Goal: Task Accomplishment & Management: Manage account settings

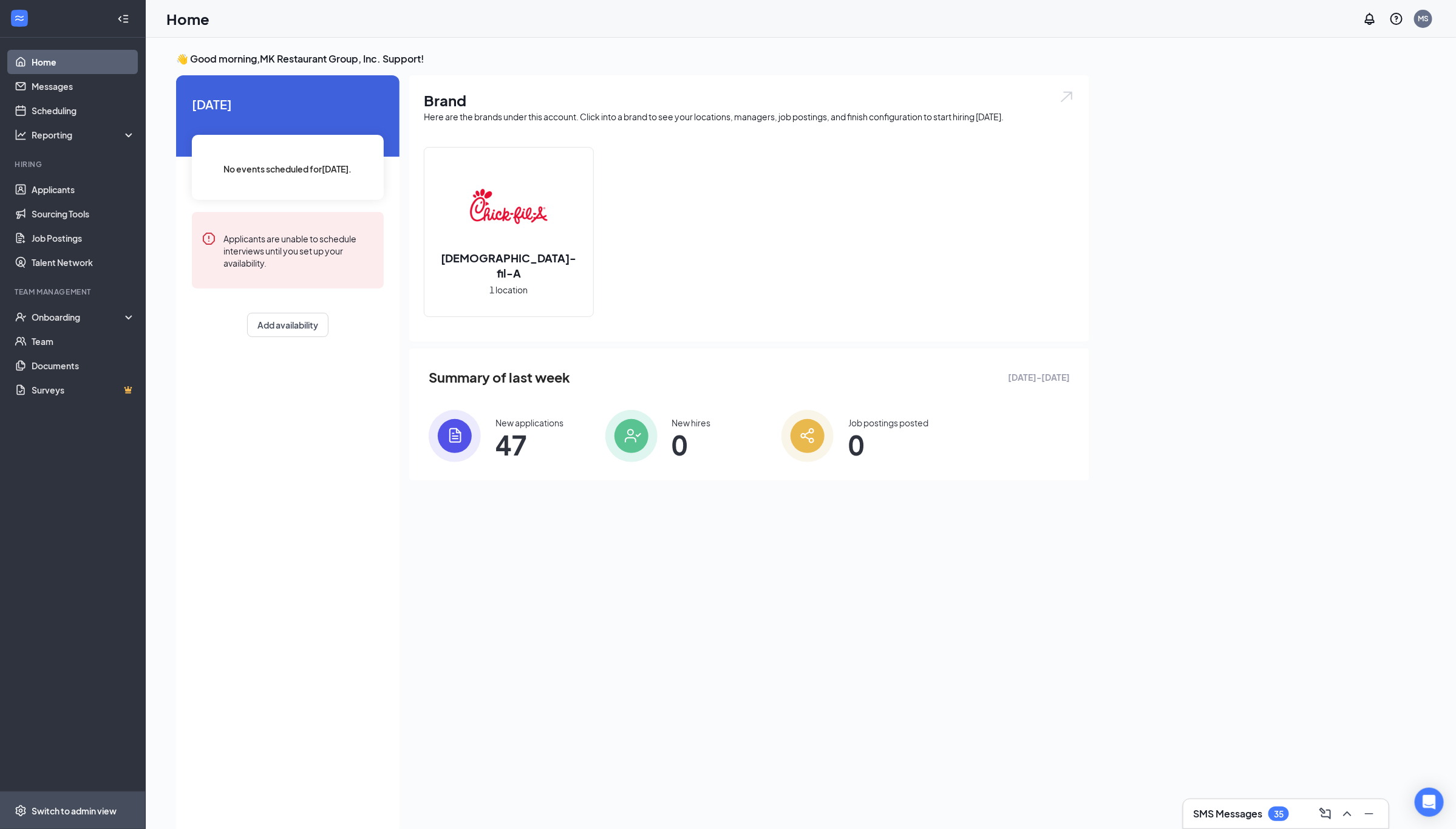
click at [90, 806] on div "Switch to admin view" at bounding box center [74, 810] width 85 height 12
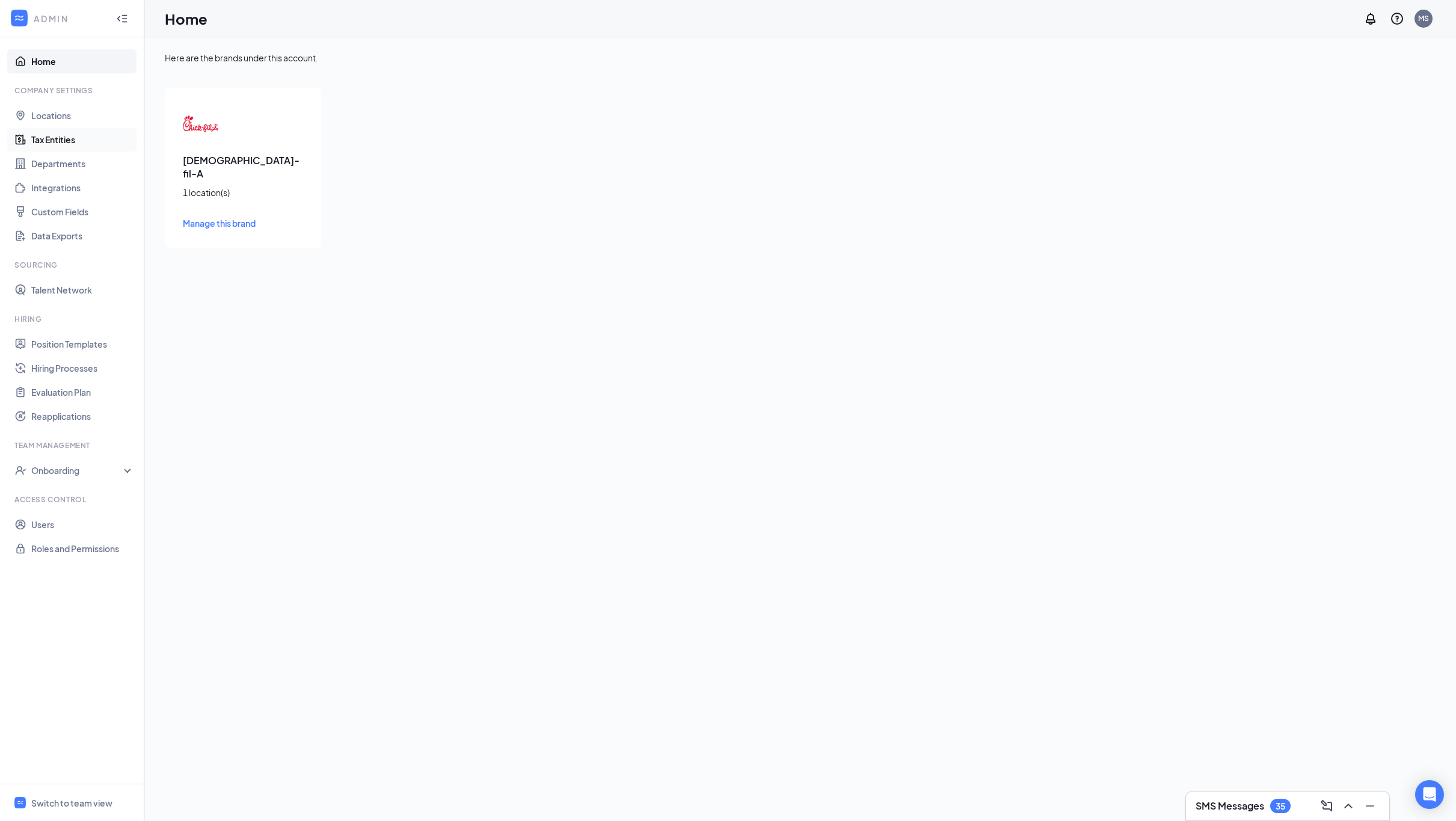
click at [44, 142] on link "Tax Entities" at bounding box center [83, 139] width 103 height 24
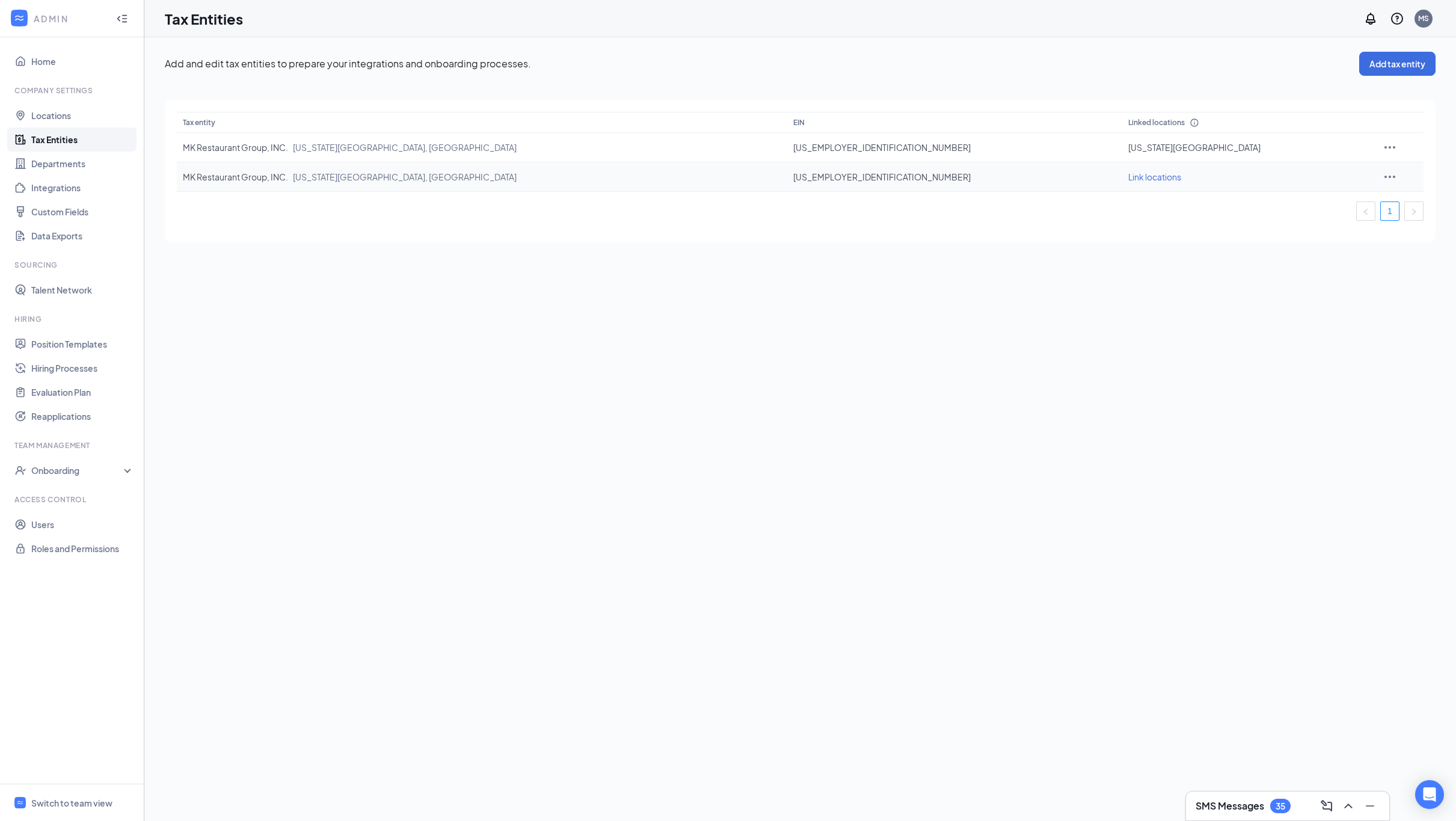
click at [1383, 175] on icon "Ellipses" at bounding box center [1390, 177] width 14 height 14
click at [1258, 202] on span "Edit entity details" at bounding box center [1283, 202] width 115 height 13
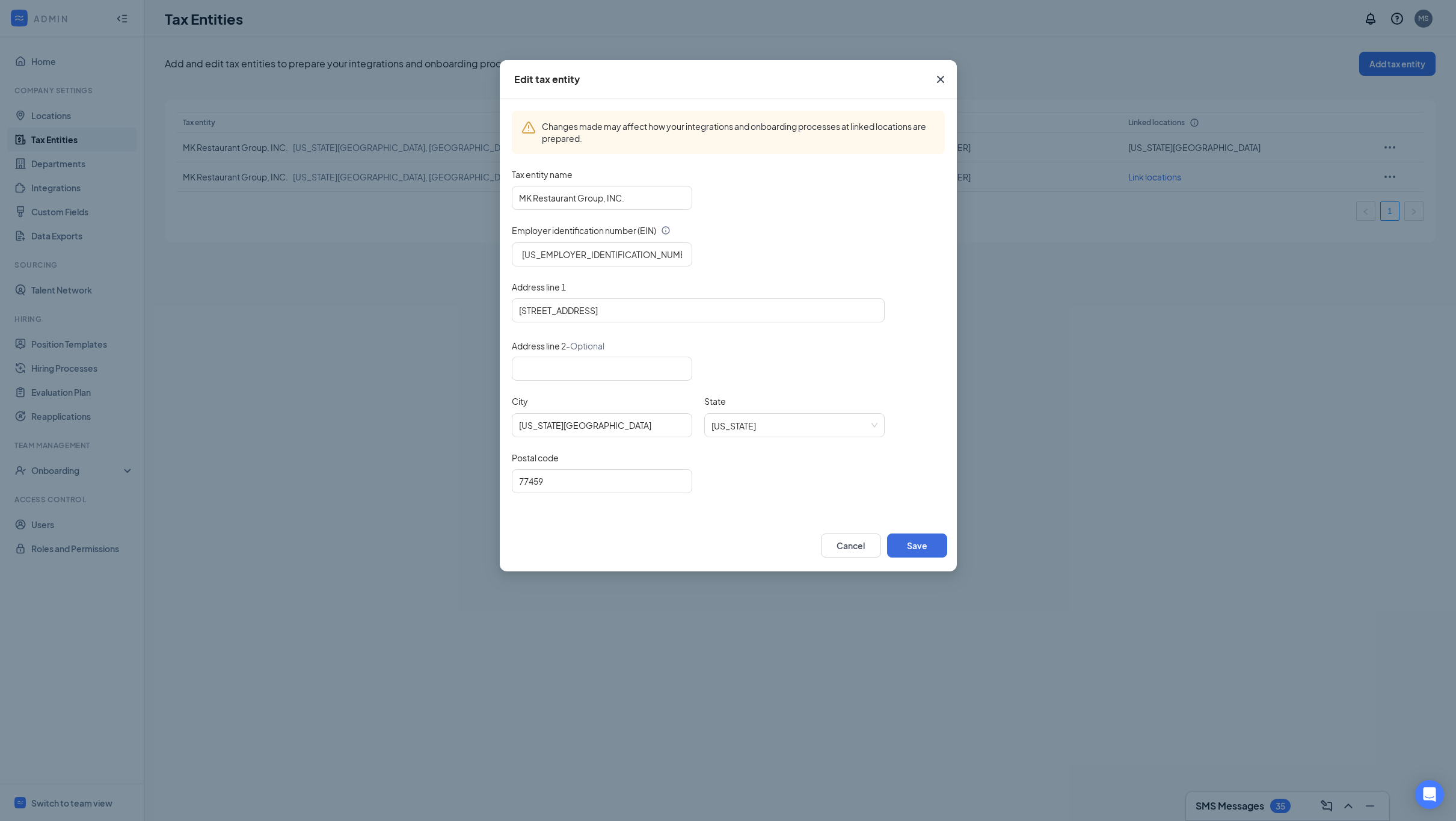
click at [941, 82] on icon "Cross" at bounding box center [941, 79] width 14 height 14
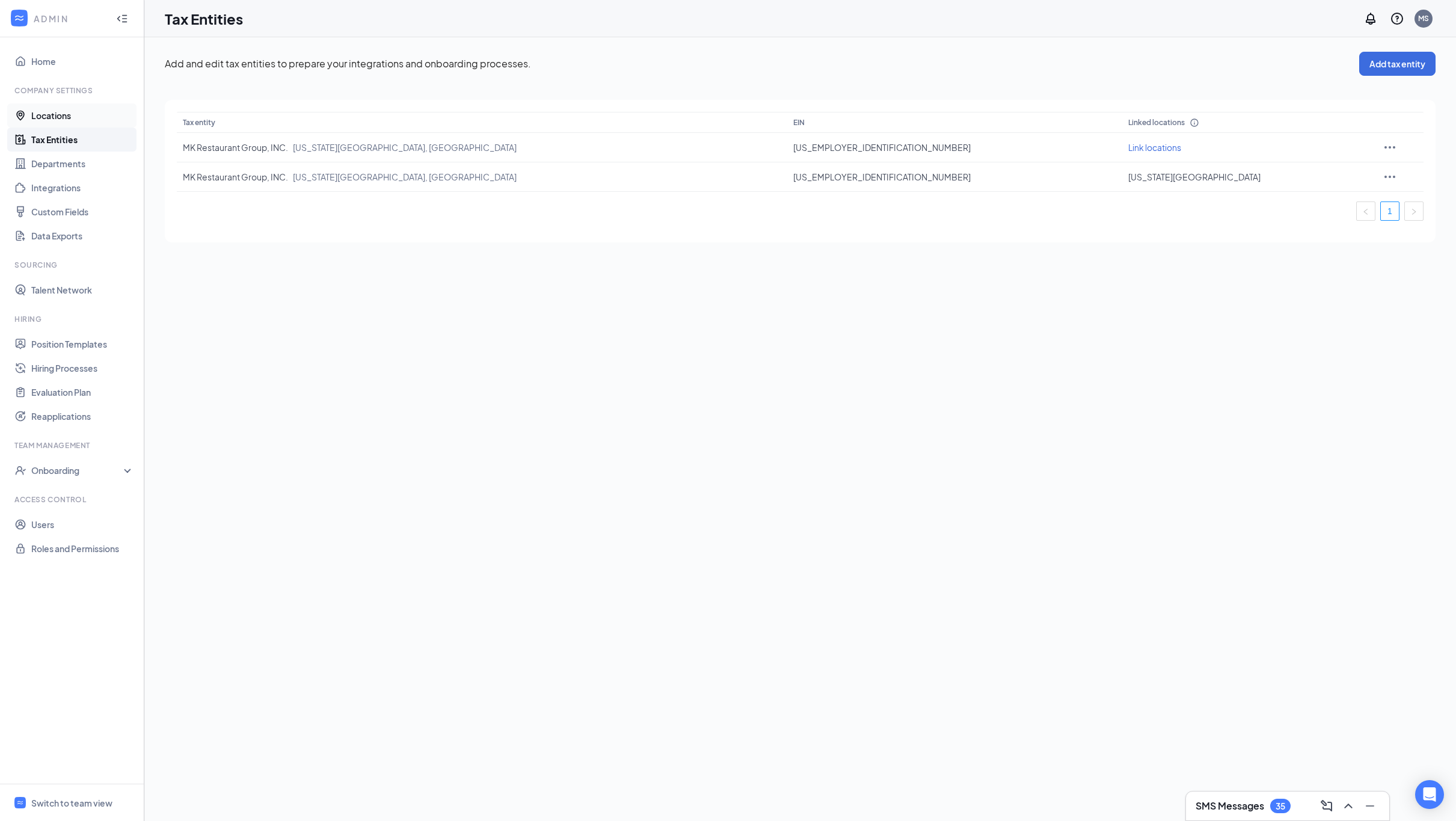
click at [69, 113] on link "Locations" at bounding box center [83, 116] width 103 height 24
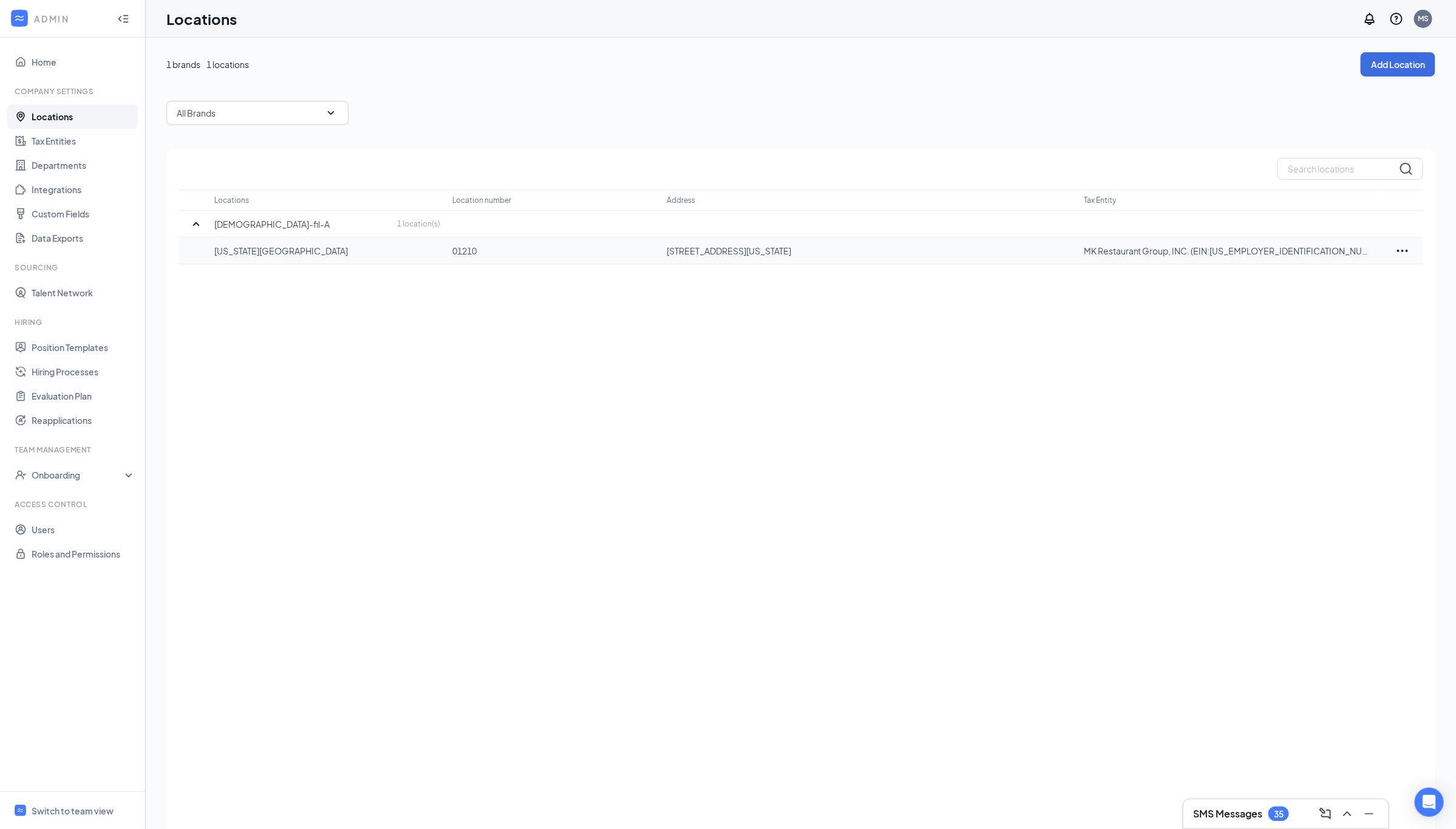
click at [1408, 250] on icon "Ellipses" at bounding box center [1402, 251] width 11 height 2
click at [630, 441] on div "Locations Location number Address Tax Entity [DEMOGRAPHIC_DATA]-fil-A 1 locatio…" at bounding box center [800, 506] width 1269 height 713
click at [50, 139] on link "Tax Entities" at bounding box center [84, 141] width 104 height 25
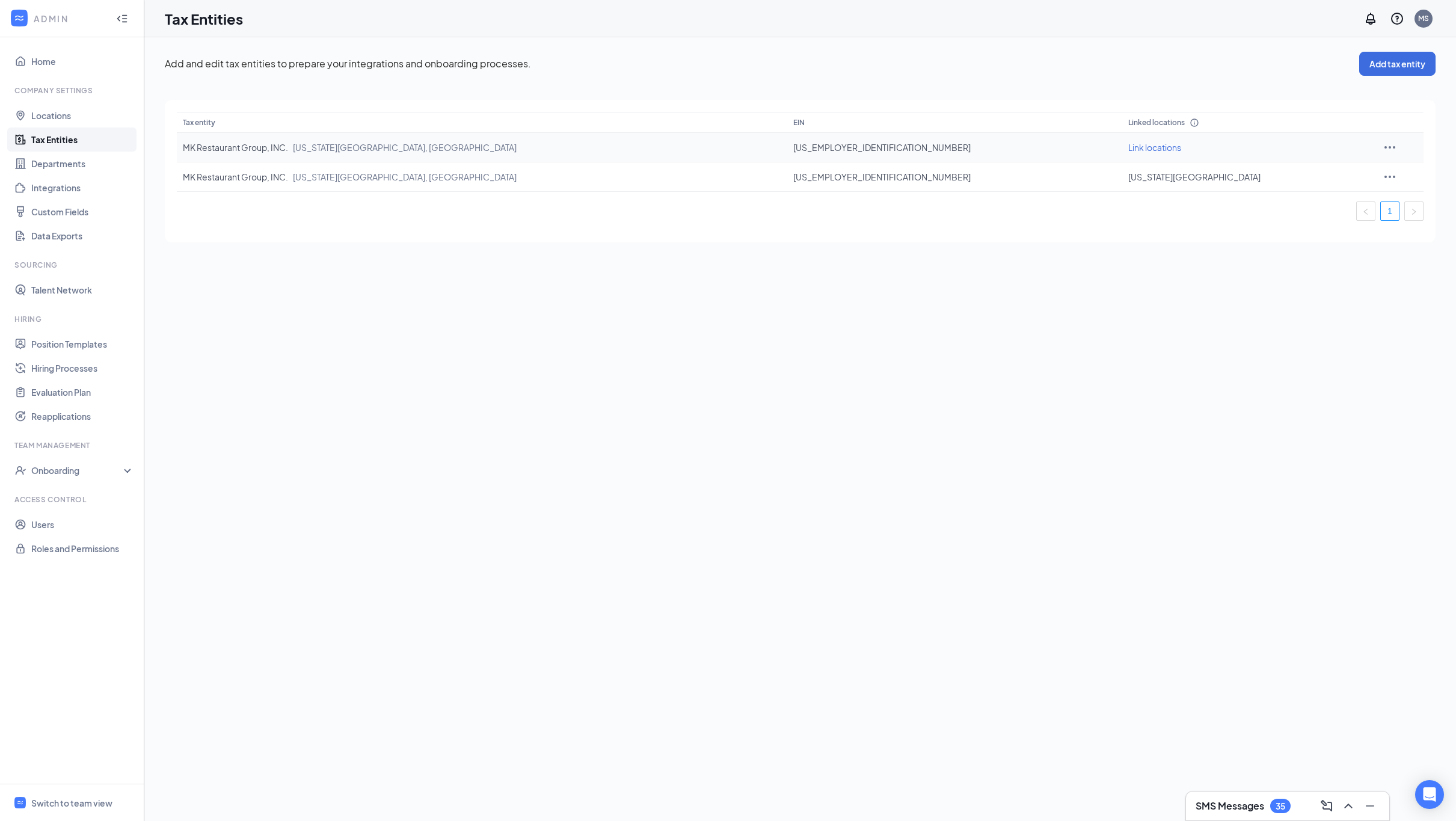
click at [1123, 149] on td "Link locations" at bounding box center [1250, 147] width 255 height 29
click at [1128, 148] on span "Link locations" at bounding box center [1155, 147] width 53 height 11
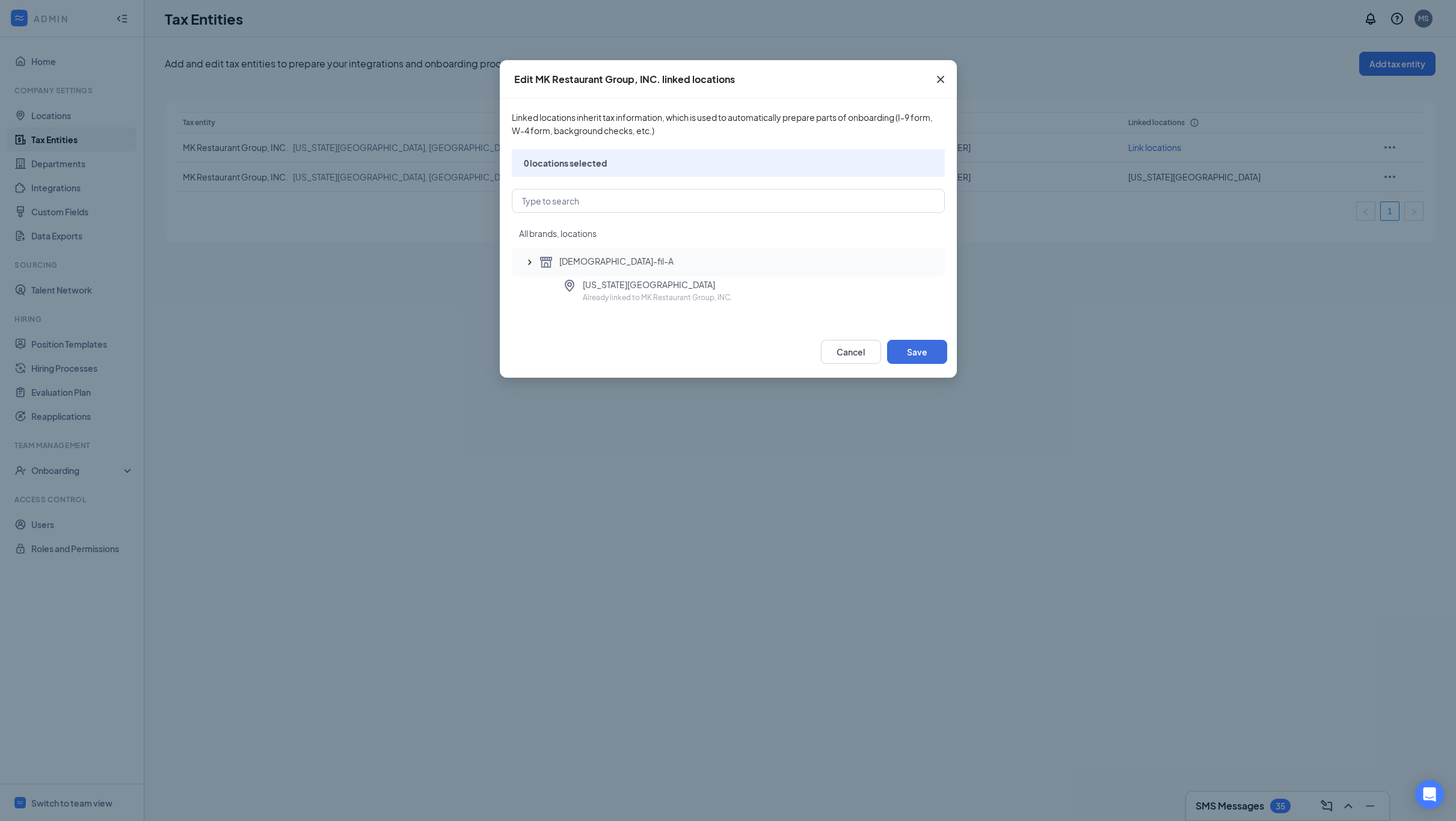
click at [533, 262] on icon "SmallChevronUp" at bounding box center [529, 262] width 12 height 12
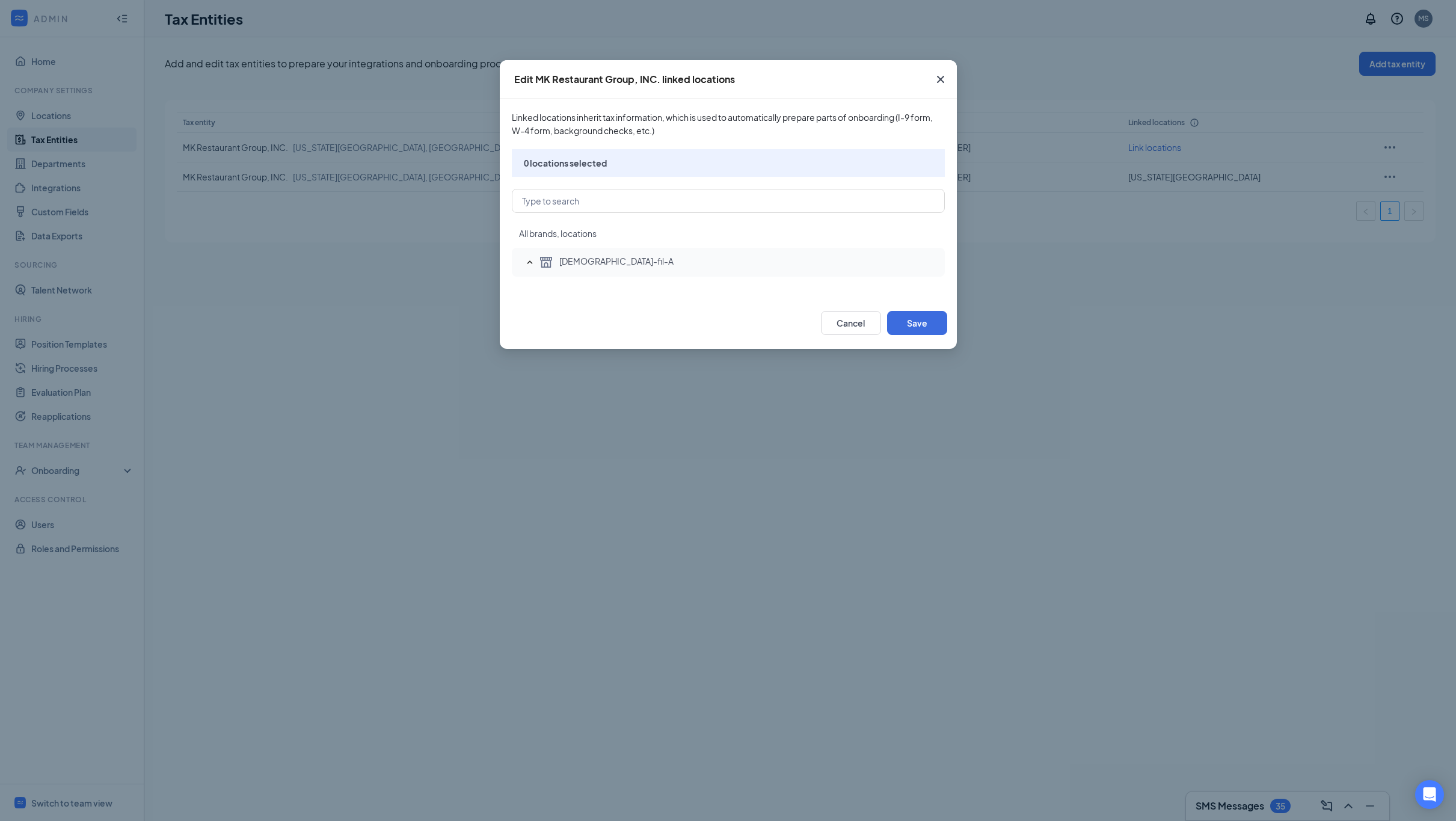
click at [532, 262] on icon "SmallChevronUp" at bounding box center [529, 262] width 12 height 12
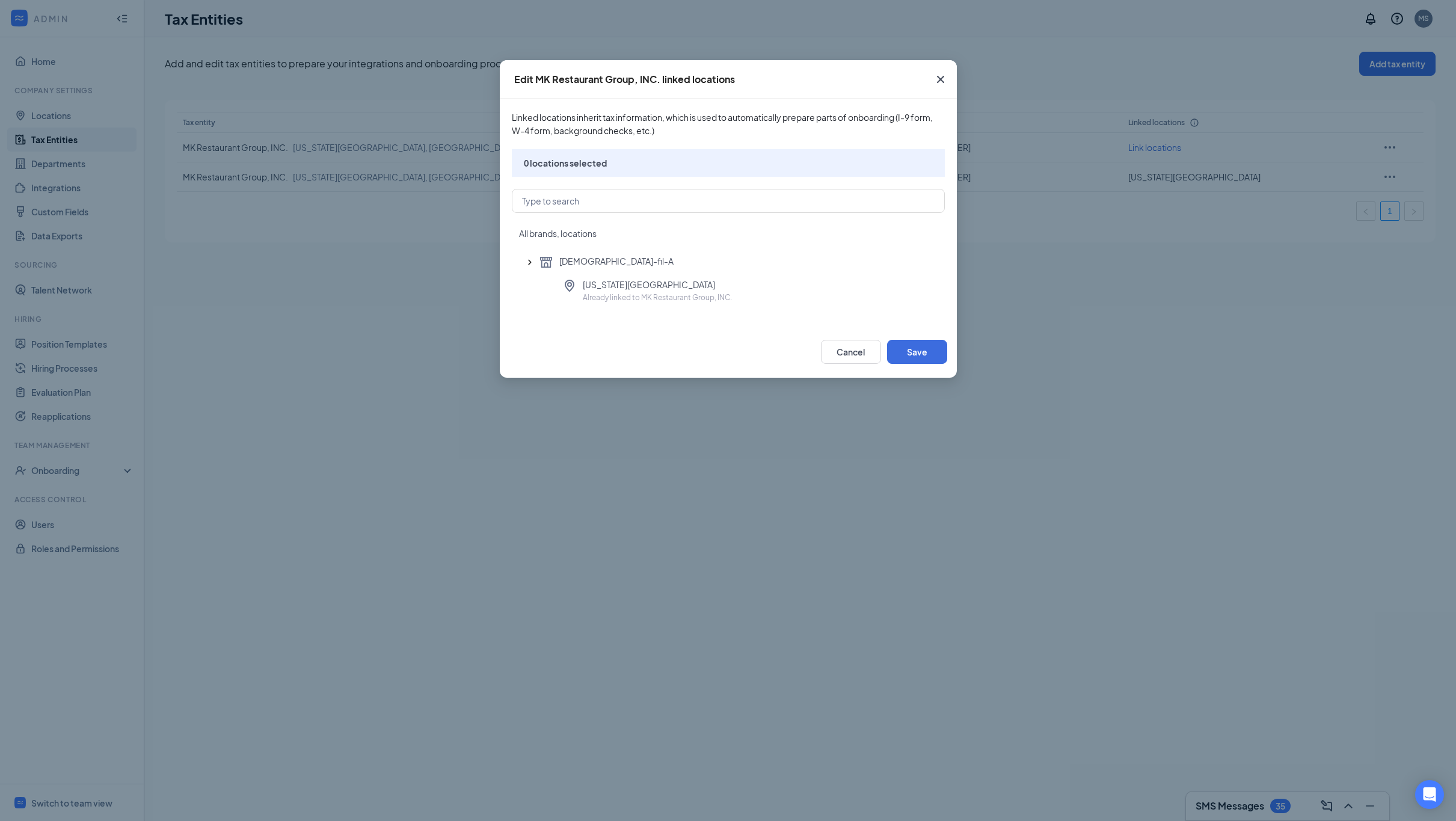
click at [936, 81] on icon "Cross" at bounding box center [941, 79] width 14 height 14
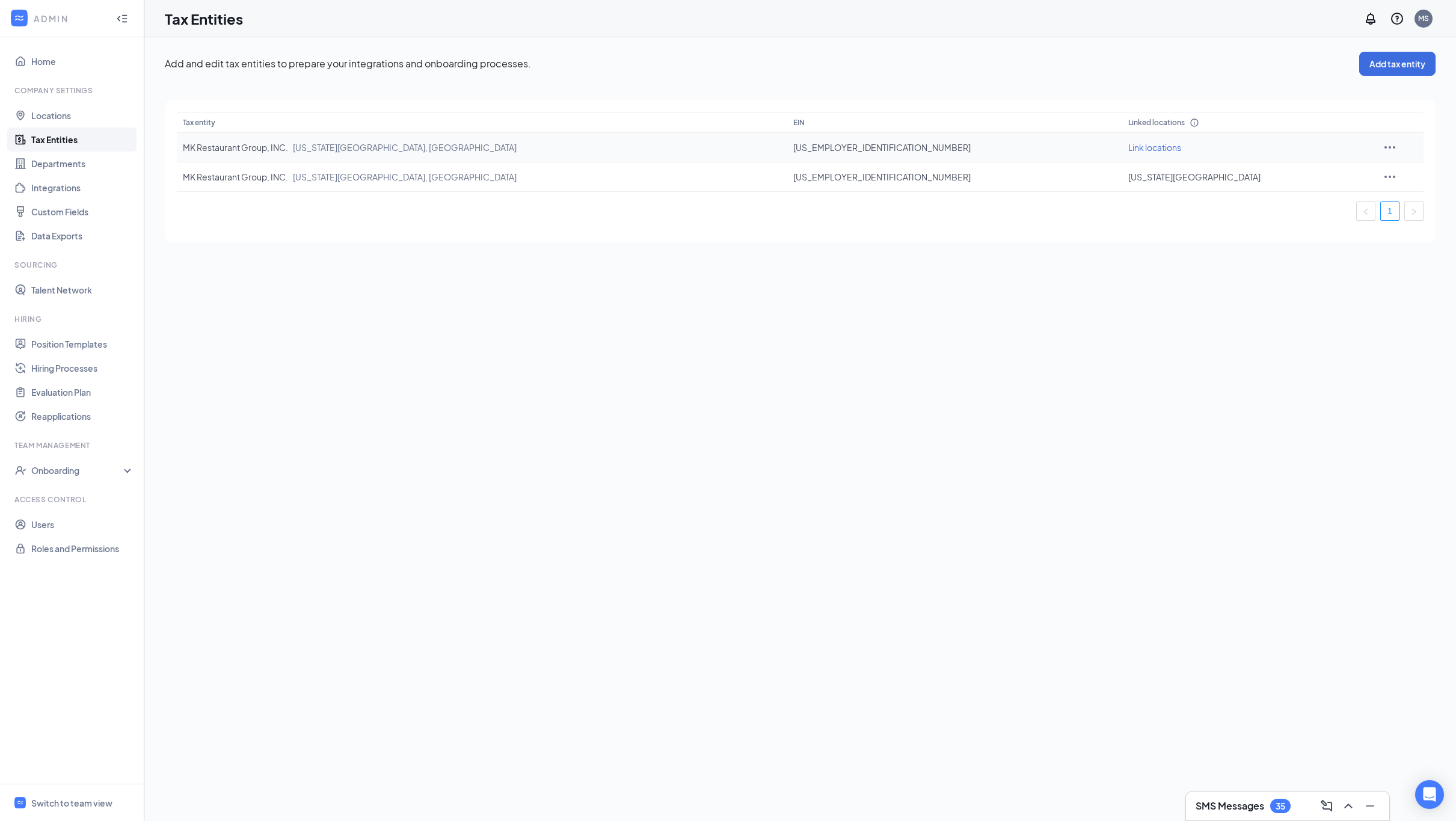
click at [1384, 147] on icon "Ellipses" at bounding box center [1389, 147] width 11 height 2
click at [1283, 205] on span "View and edit linked locations" at bounding box center [1283, 200] width 115 height 13
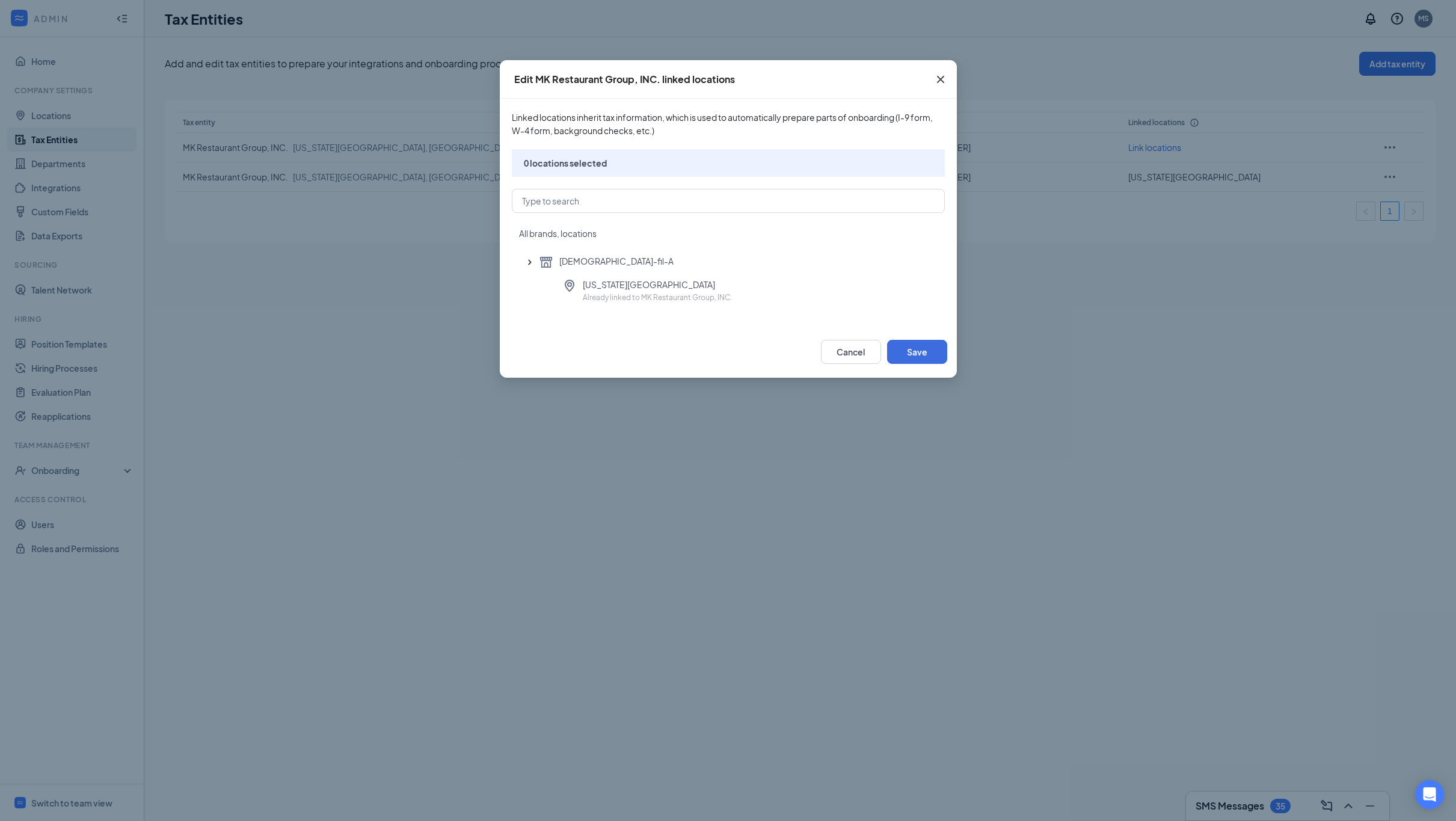
click at [940, 77] on icon "Cross" at bounding box center [941, 79] width 14 height 14
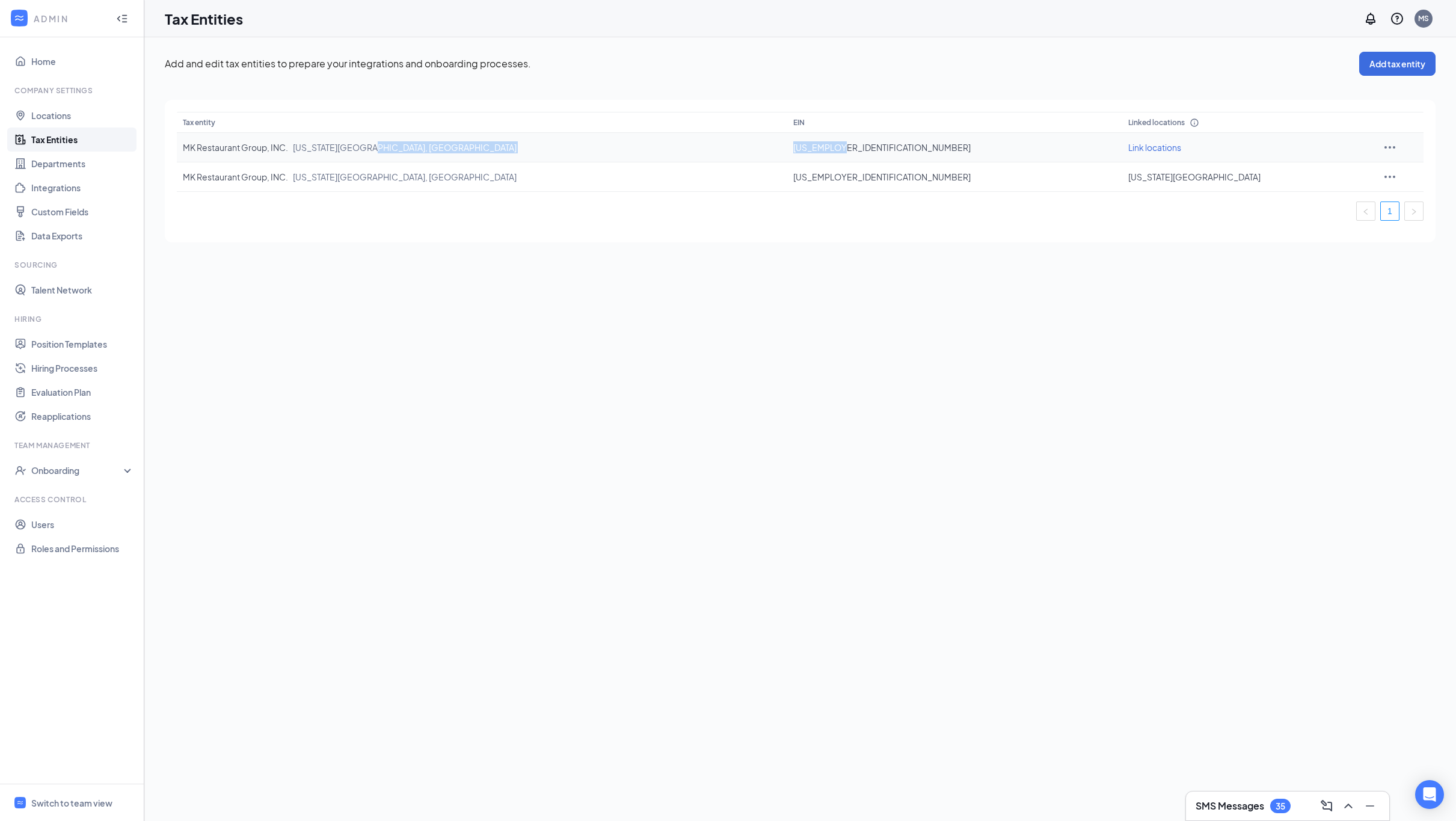
drag, startPoint x: 894, startPoint y: 147, endPoint x: 821, endPoint y: 149, distance: 73.0
click at [821, 149] on tr "MK Restaurant Group, INC. [US_STATE][GEOGRAPHIC_DATA], [GEOGRAPHIC_DATA] [US_EM…" at bounding box center [800, 147] width 1247 height 29
copy tr "[US_EMPLOYER_IDENTIFICATION_NUMBER]"
